Goal: Navigation & Orientation: Find specific page/section

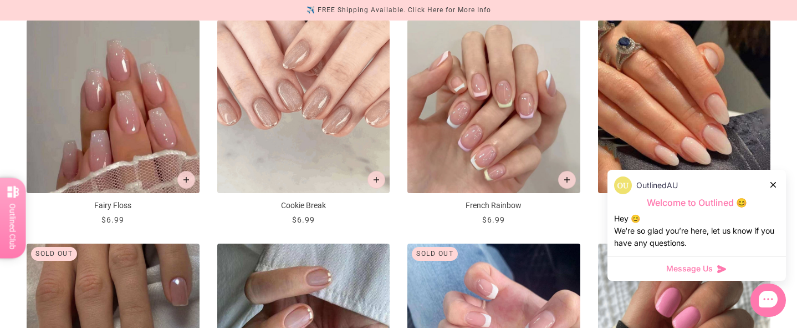
scroll to position [651, 0]
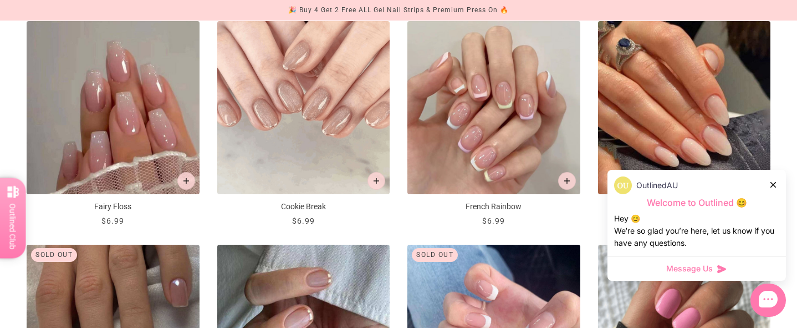
click at [770, 185] on icon at bounding box center [773, 185] width 6 height 6
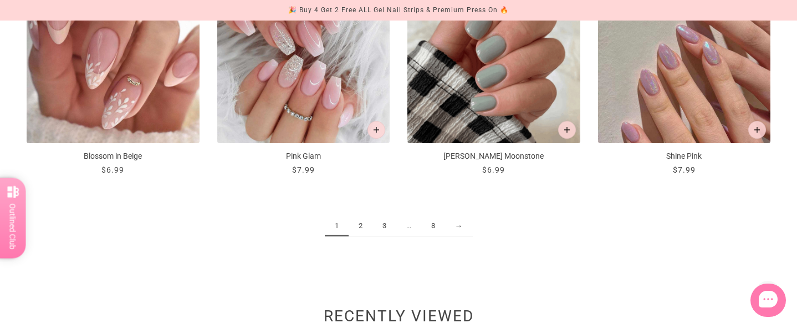
scroll to position [1372, 0]
click at [358, 222] on link "2" at bounding box center [361, 225] width 24 height 21
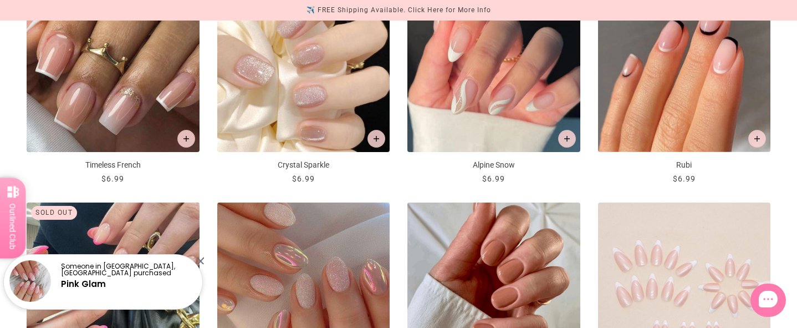
scroll to position [927, 0]
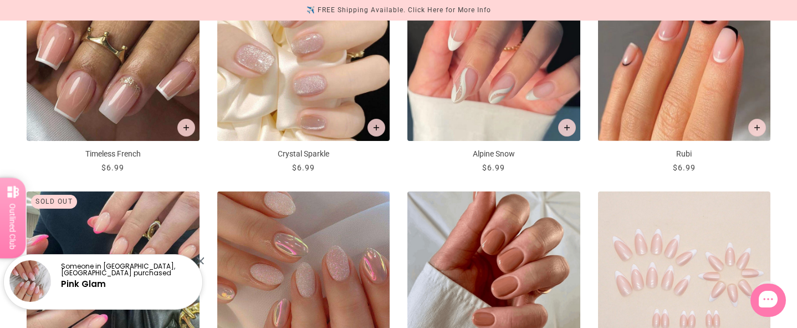
click at [199, 260] on div at bounding box center [200, 260] width 7 height 7
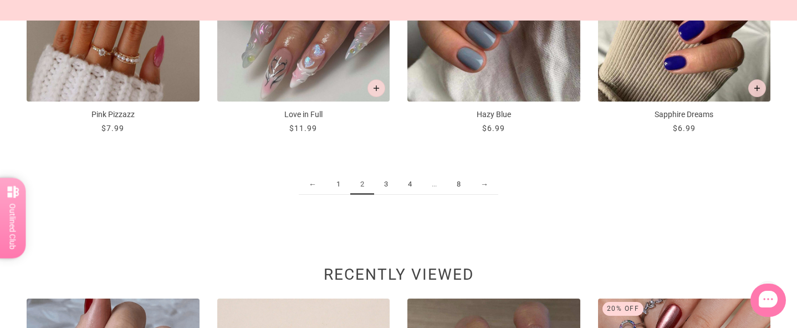
scroll to position [1321, 0]
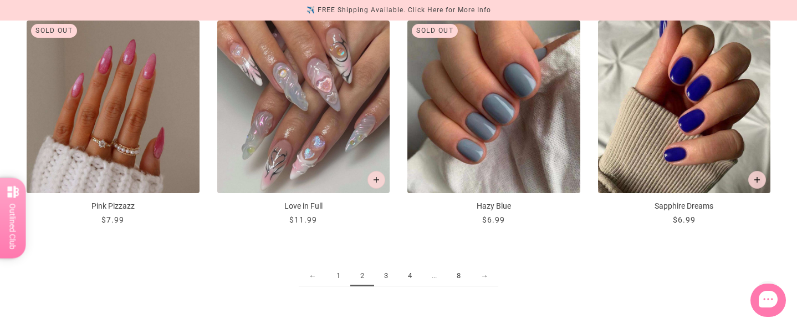
click at [386, 270] on link "3" at bounding box center [386, 275] width 24 height 21
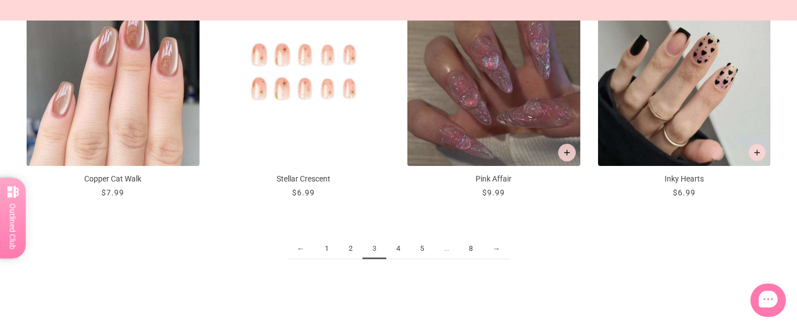
scroll to position [1350, 0]
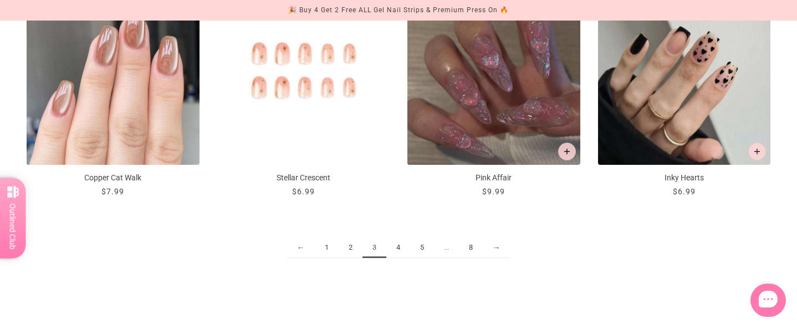
click at [403, 244] on link "4" at bounding box center [398, 247] width 24 height 21
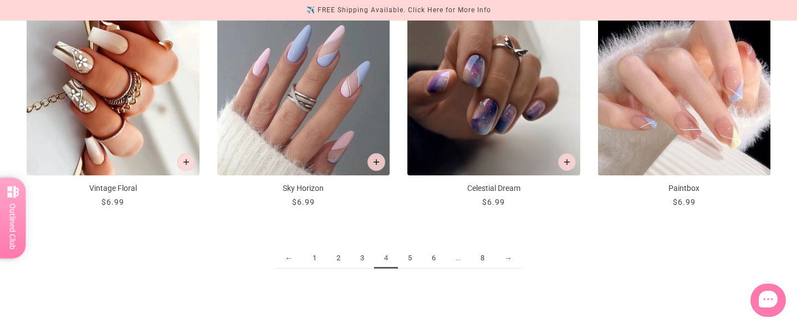
scroll to position [1340, 0]
click at [410, 261] on link "5" at bounding box center [410, 257] width 24 height 21
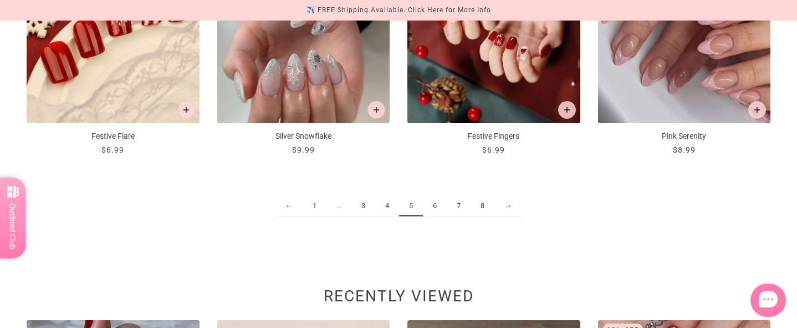
scroll to position [1390, 0]
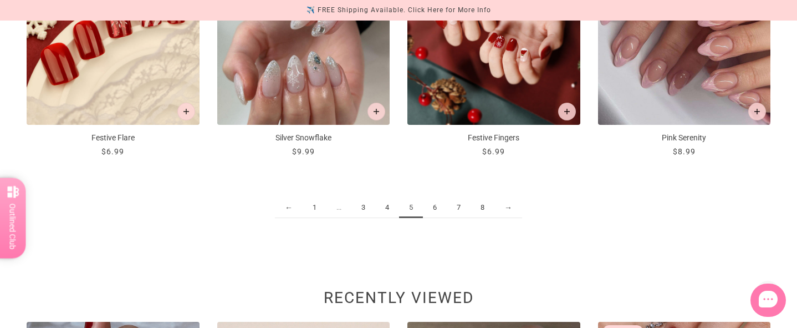
click at [386, 207] on link "4" at bounding box center [387, 207] width 24 height 21
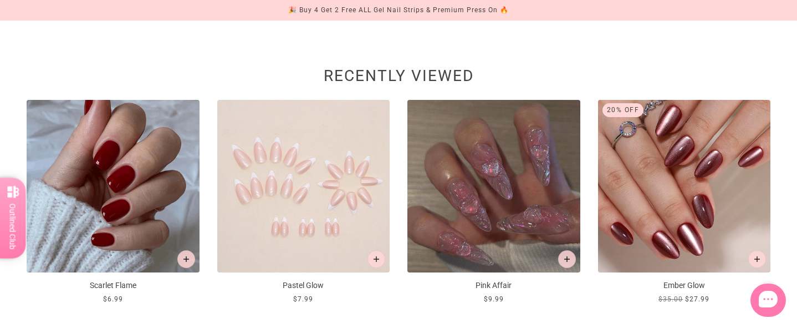
scroll to position [1475, 0]
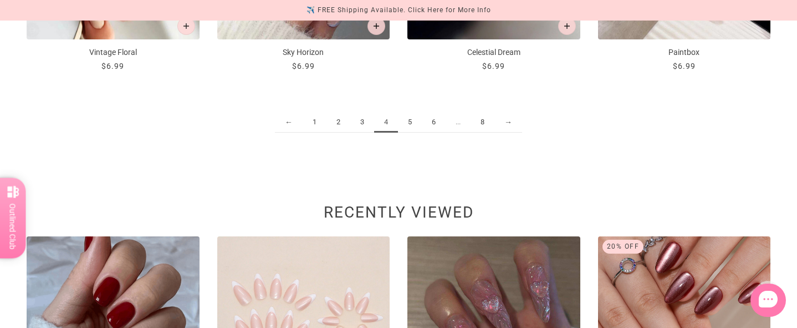
click at [406, 125] on link "5" at bounding box center [410, 122] width 24 height 21
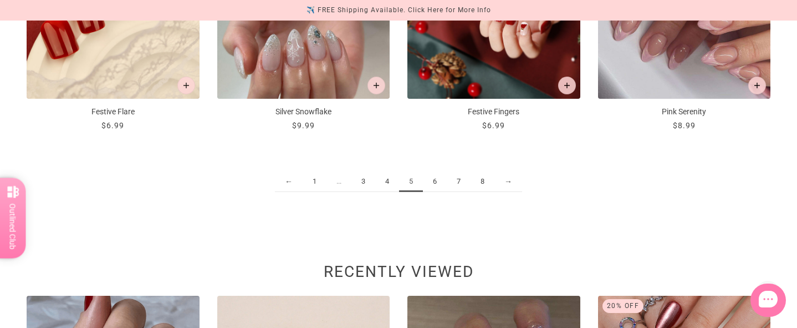
scroll to position [1415, 0]
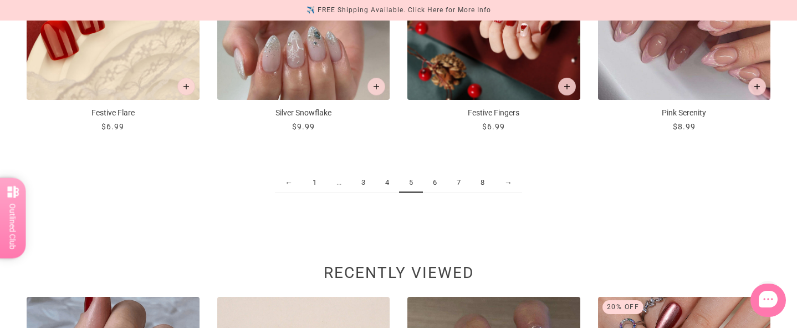
click at [436, 181] on link "6" at bounding box center [435, 182] width 24 height 21
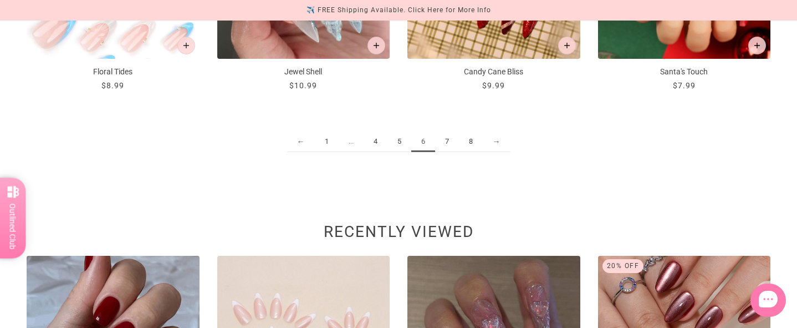
scroll to position [1454, 0]
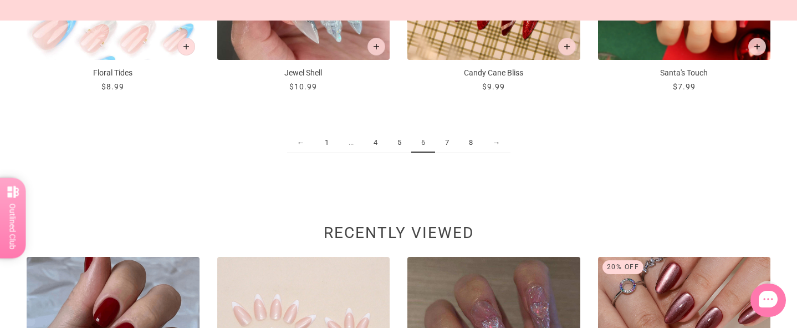
click at [477, 146] on link "8" at bounding box center [471, 142] width 24 height 21
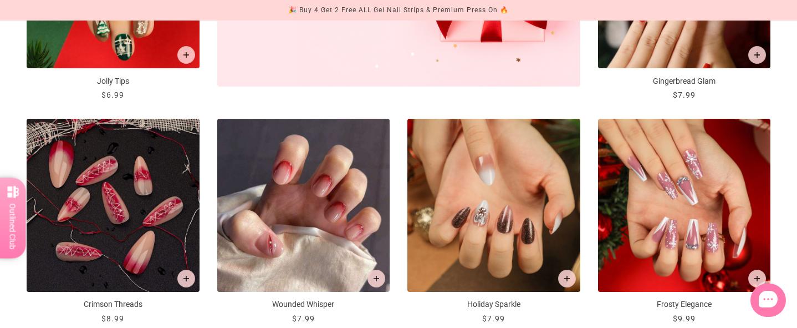
scroll to position [556, 0]
